Goal: Navigation & Orientation: Find specific page/section

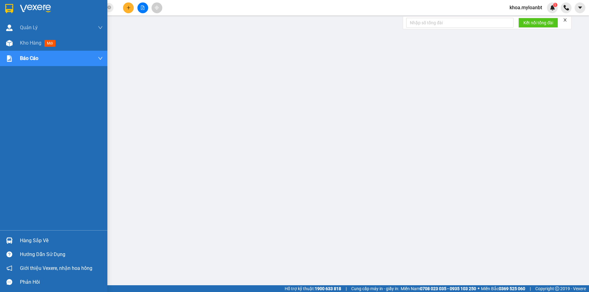
click at [12, 248] on div "Hướng dẫn sử dụng" at bounding box center [53, 254] width 107 height 14
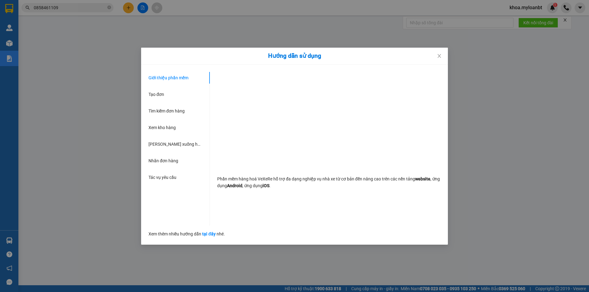
click at [76, 214] on div "Hướng dẫn sử dụng Giới thiệu phần mềm Tạo đơn Tìm kiếm đơn hàng Xem kho hàng Lê…" at bounding box center [294, 146] width 589 height 292
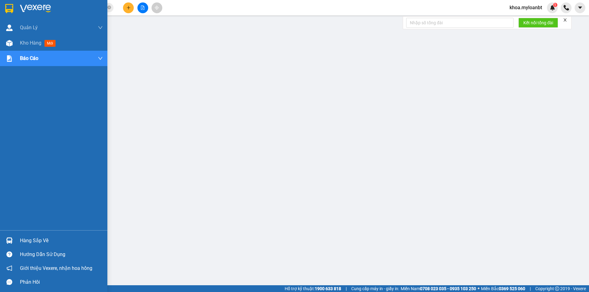
click at [8, 239] on img at bounding box center [9, 240] width 6 height 6
click at [0, 43] on div "Kho hàng mới" at bounding box center [53, 42] width 107 height 15
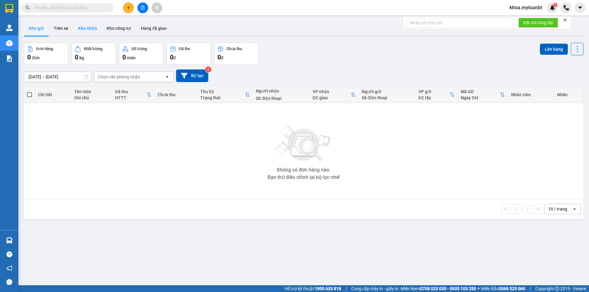
click at [83, 29] on button "Kho nhận" at bounding box center [87, 28] width 29 height 15
